Goal: Information Seeking & Learning: Check status

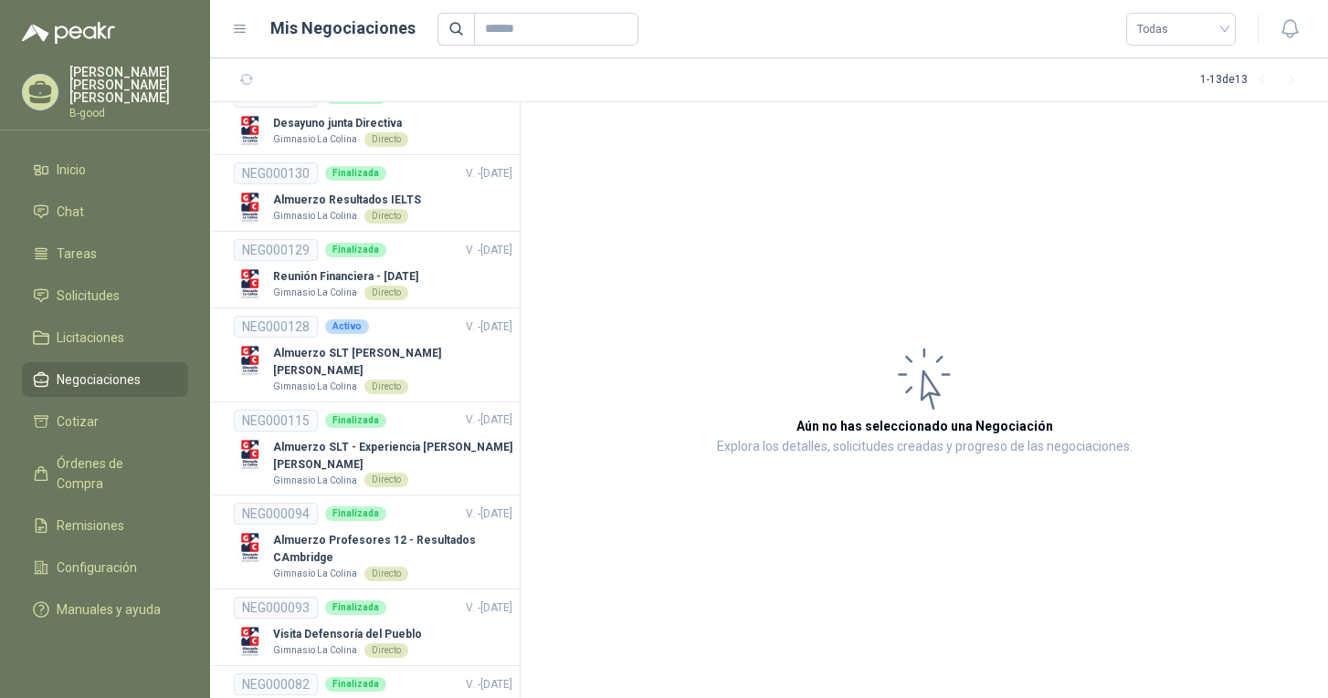
scroll to position [179, 0]
click at [418, 354] on p "Almuerzo SLT [PERSON_NAME] [PERSON_NAME]" at bounding box center [392, 360] width 239 height 35
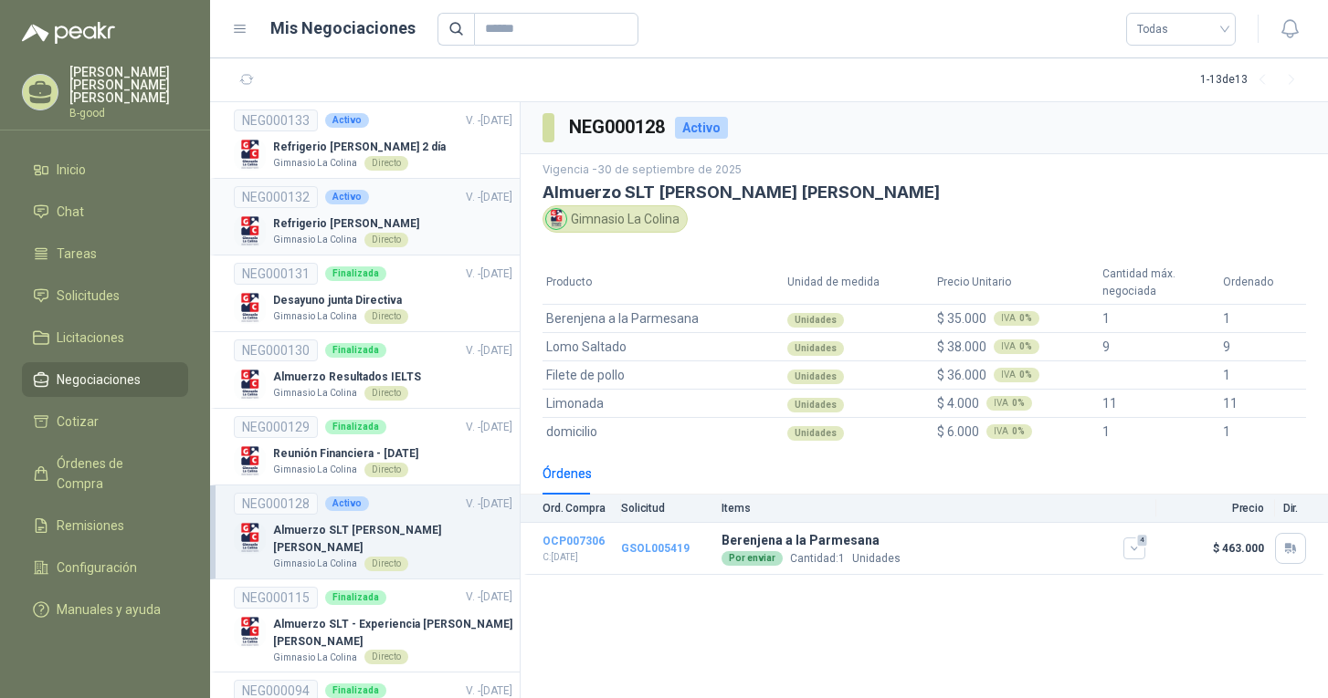
click at [363, 213] on link "NEG000132 Activo V. - [DATE] Refrigerio [PERSON_NAME] La [PERSON_NAME] Directo" at bounding box center [373, 216] width 278 height 61
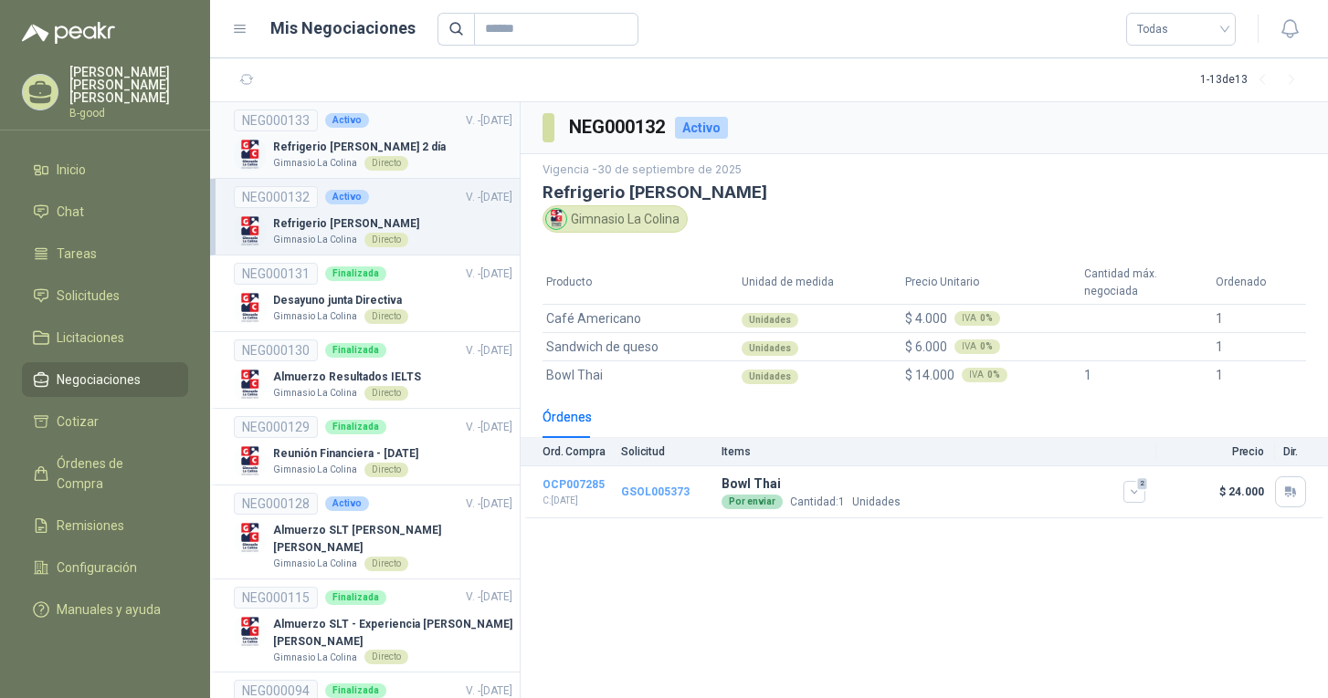
click at [411, 144] on div "Refrigerio [PERSON_NAME] 2 día Gimnasio La Colina Directo" at bounding box center [373, 155] width 278 height 32
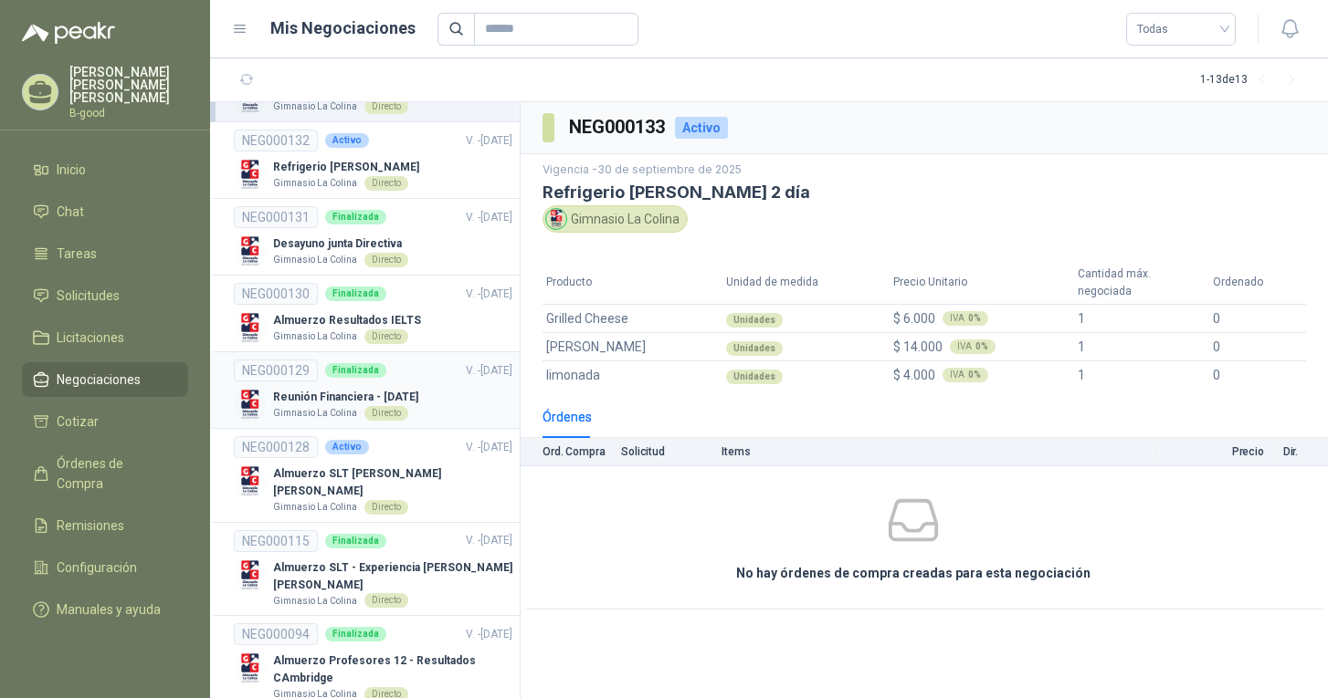
scroll to position [56, 0]
click at [347, 320] on p "Almuerzo Resultados IELTS" at bounding box center [347, 321] width 148 height 17
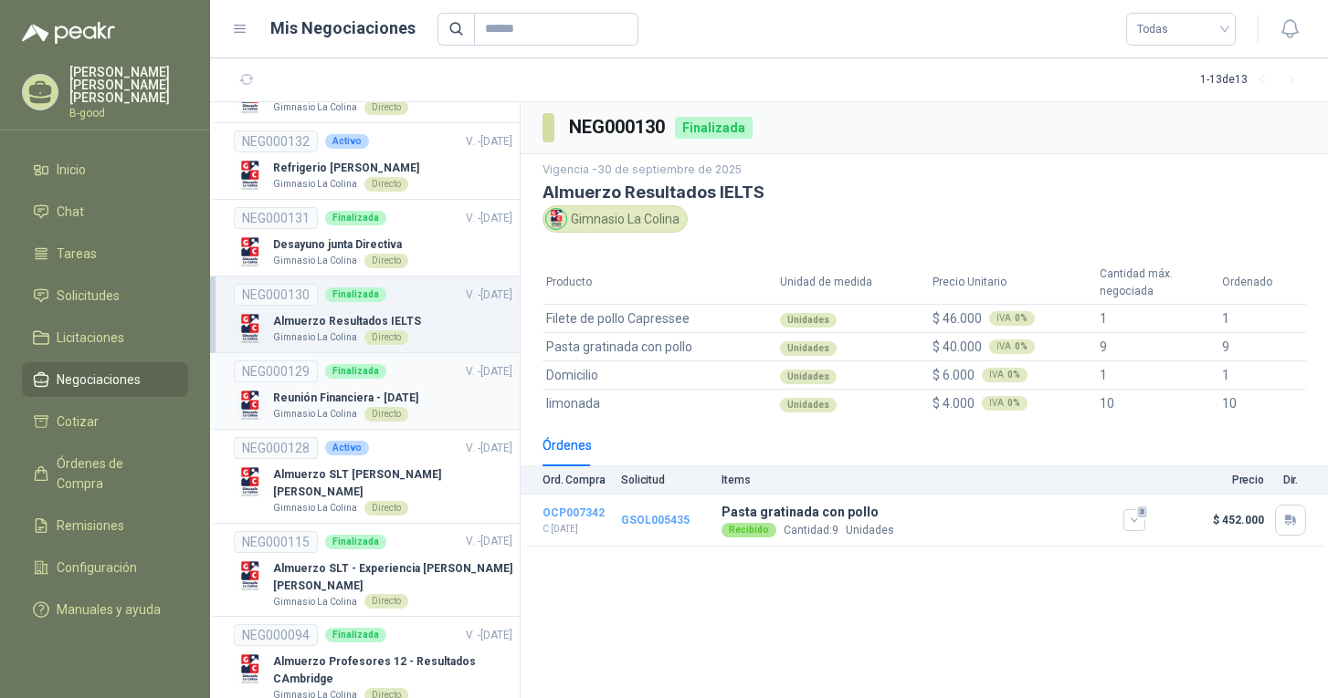
click at [335, 390] on p "Reunión Financiera - [DATE]" at bounding box center [345, 398] width 145 height 17
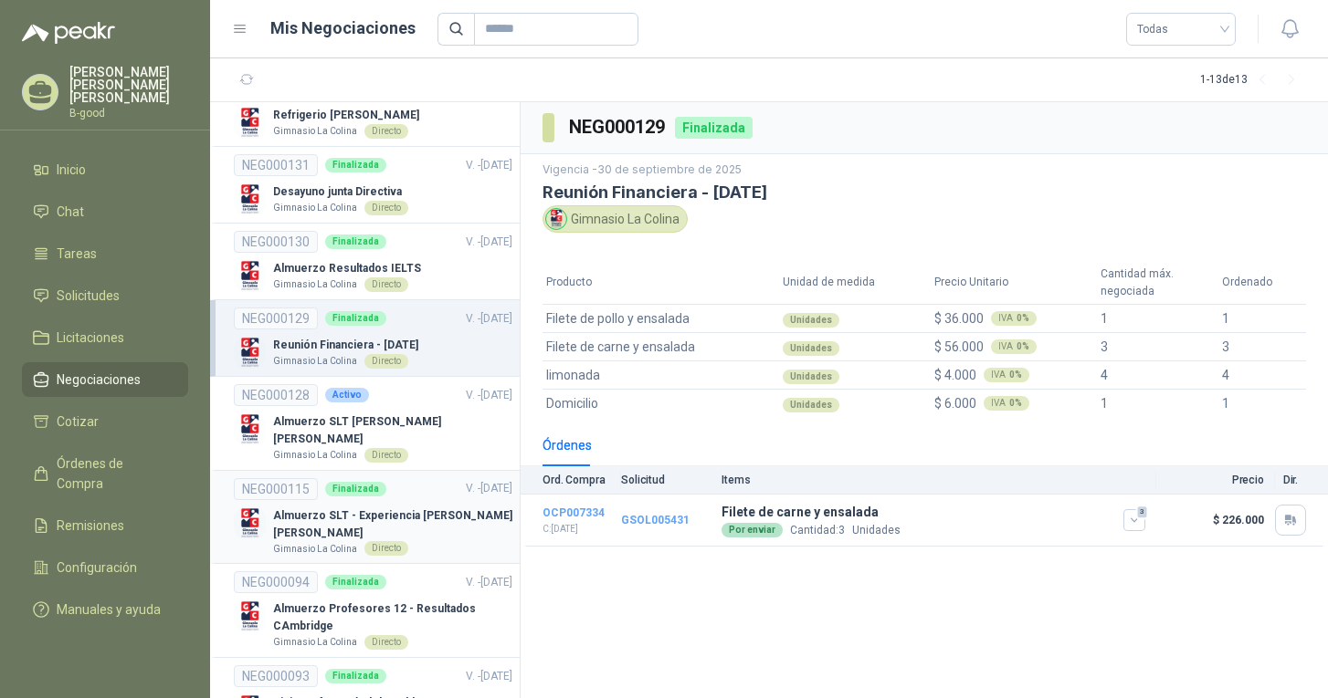
scroll to position [3, 0]
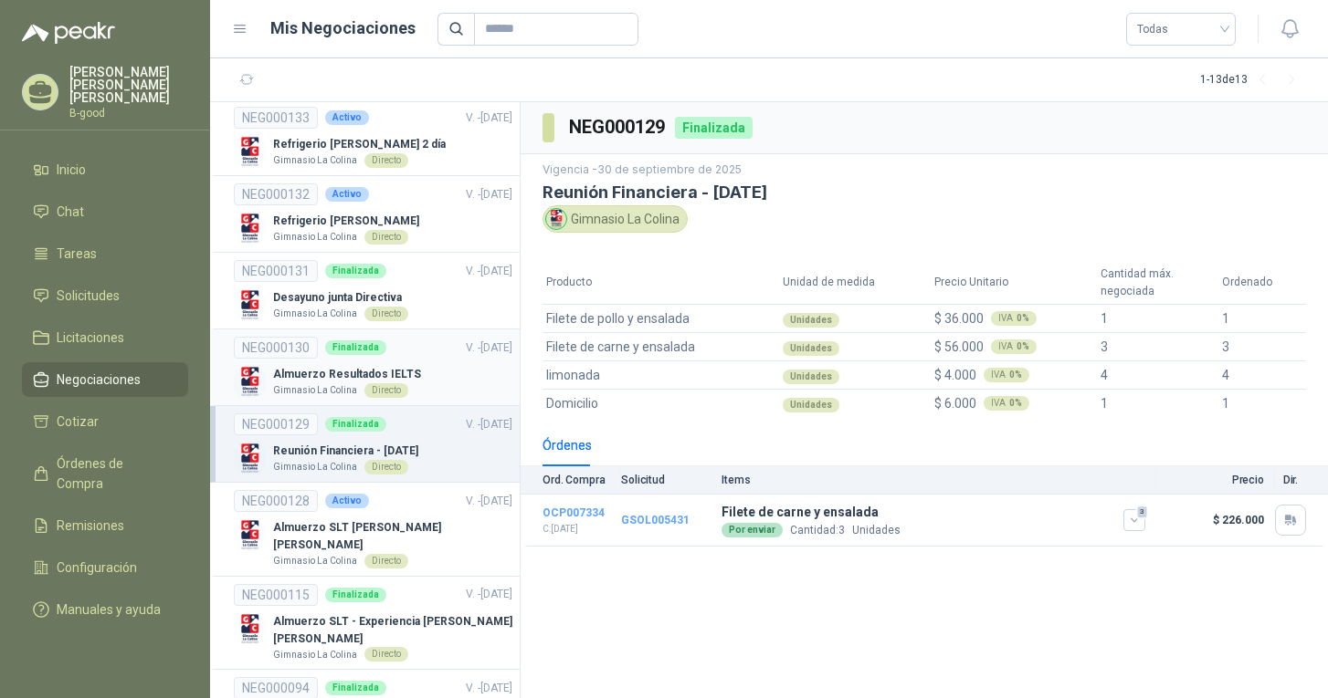
click at [341, 367] on p "Almuerzo Resultados IELTS" at bounding box center [347, 374] width 148 height 17
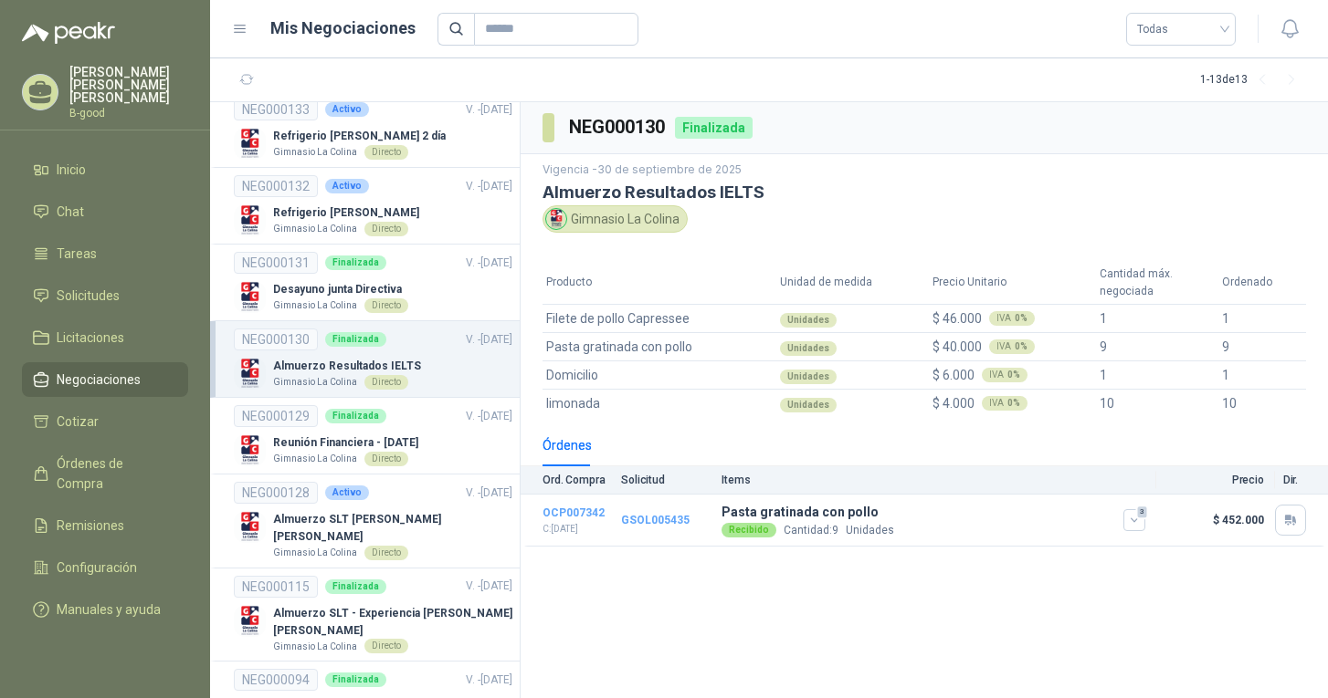
scroll to position [6, 0]
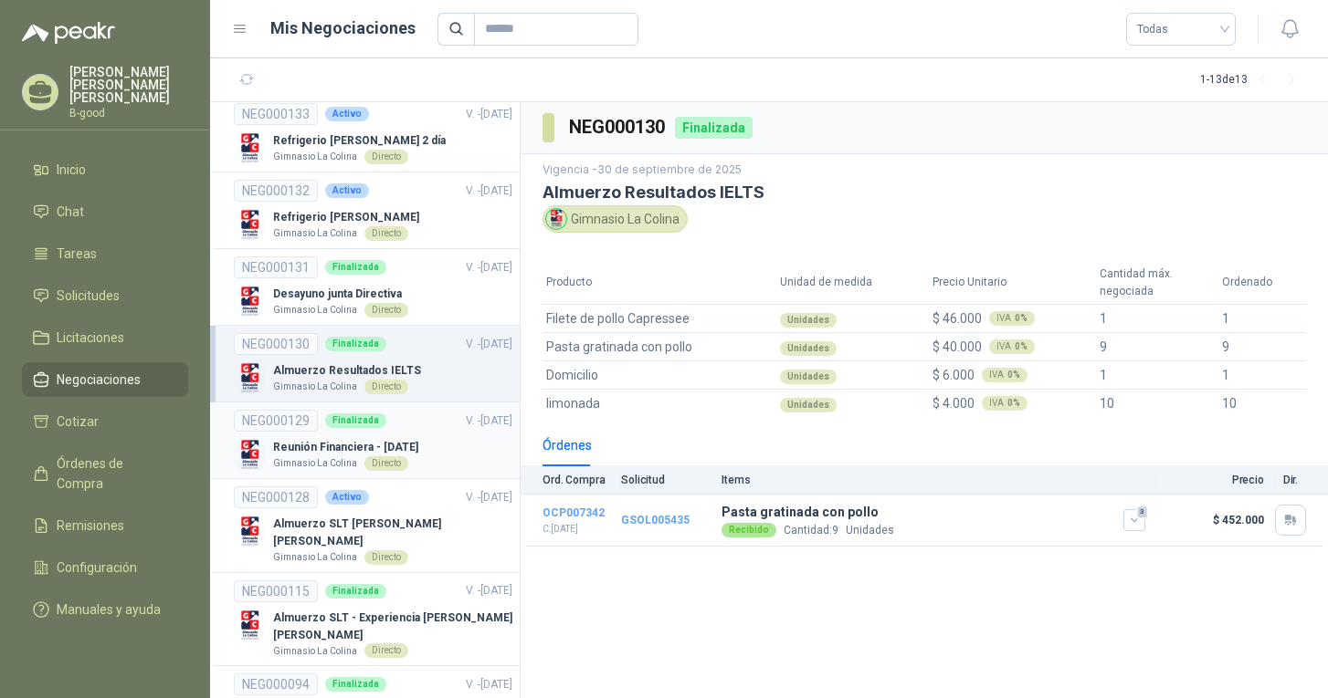
click at [347, 443] on p "Reunión Financiera - [DATE]" at bounding box center [345, 447] width 145 height 17
